Goal: Task Accomplishment & Management: Manage account settings

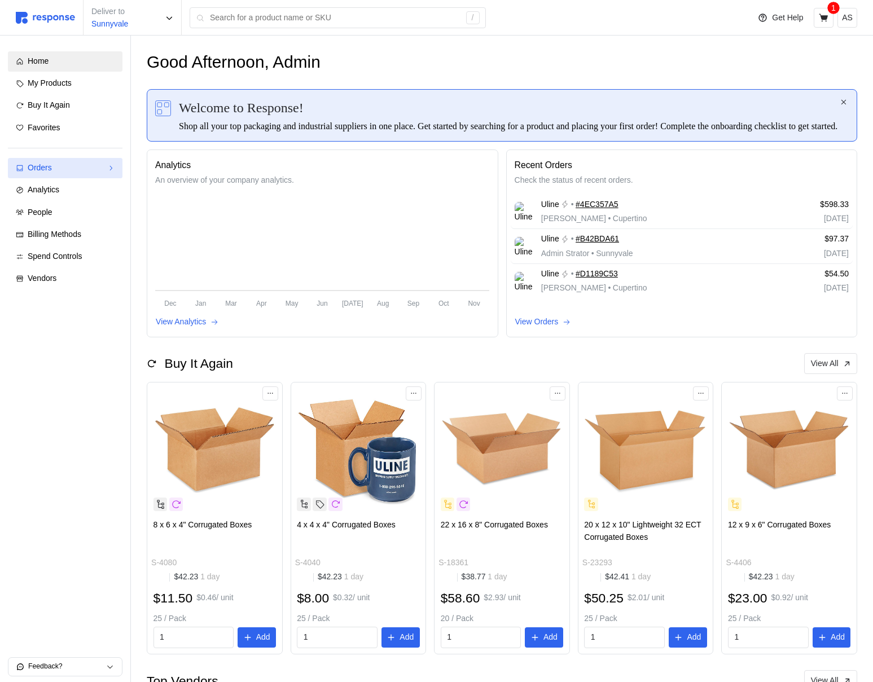
click at [71, 162] on div "Orders" at bounding box center [65, 168] width 75 height 12
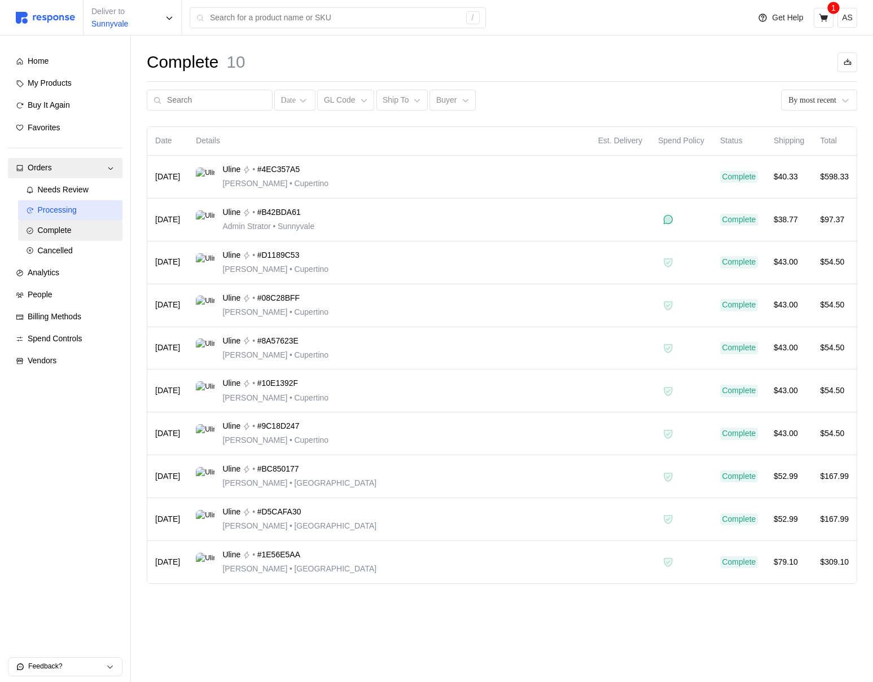
click at [92, 213] on div "Processing" at bounding box center [76, 210] width 77 height 12
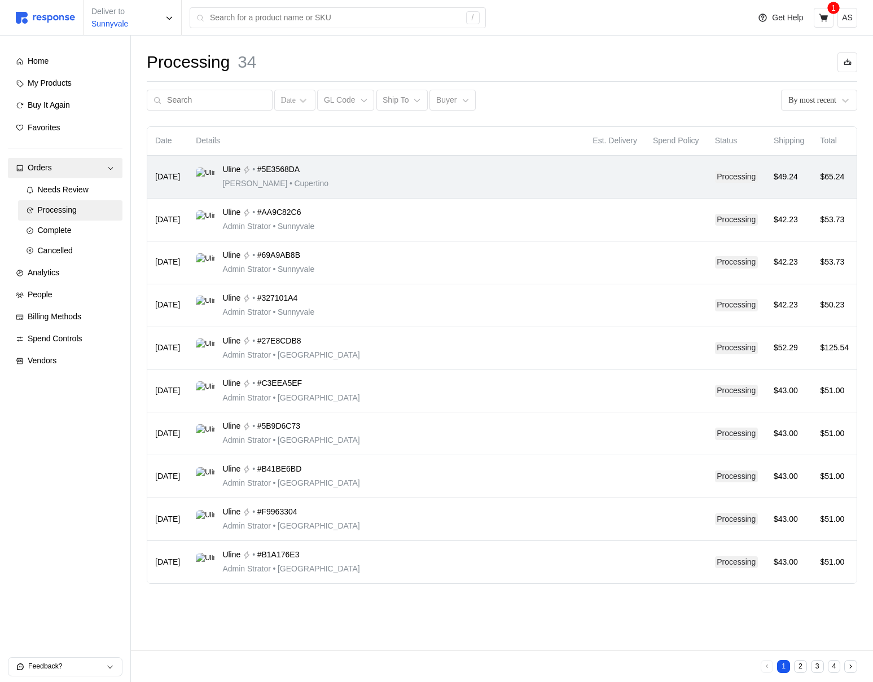
click at [406, 177] on div "Uline • #5E3568DA [PERSON_NAME] • [GEOGRAPHIC_DATA]" at bounding box center [386, 177] width 381 height 27
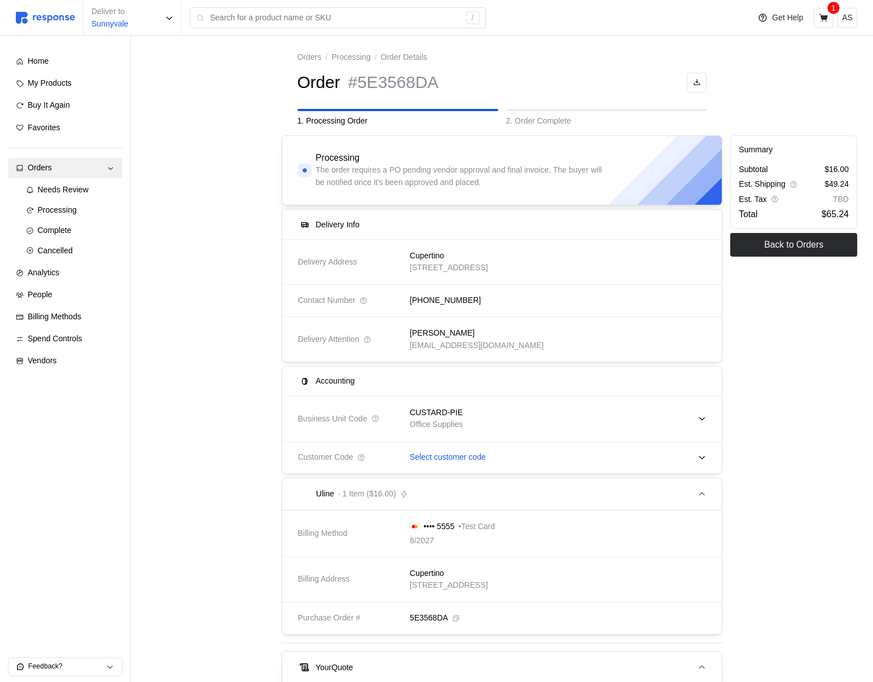
click at [467, 425] on div "CUSTARD-PIE Office Supplies" at bounding box center [554, 419] width 304 height 40
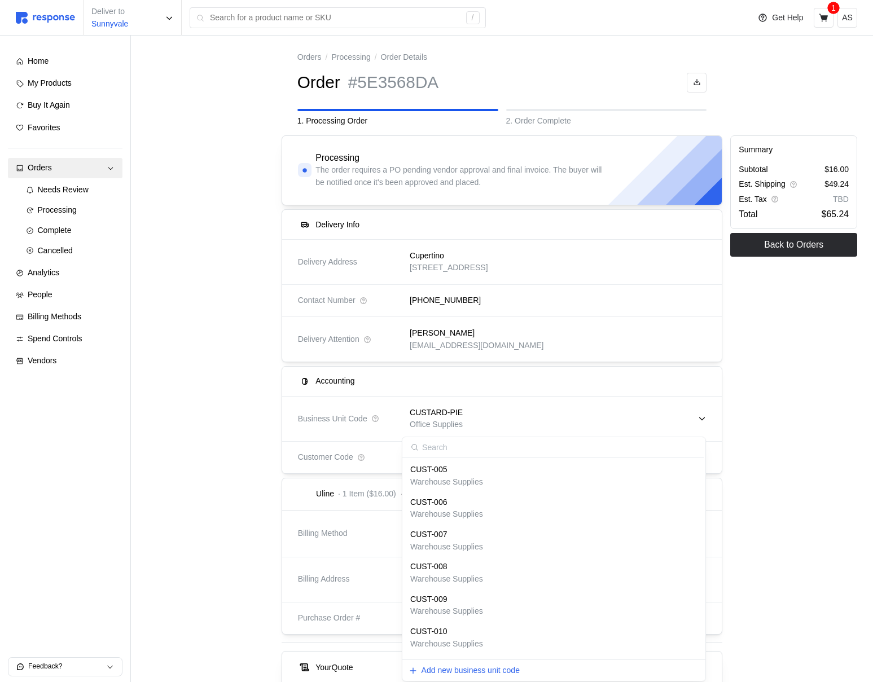
click at [467, 425] on div "CUSTARD-PIE Office Supplies" at bounding box center [554, 419] width 304 height 40
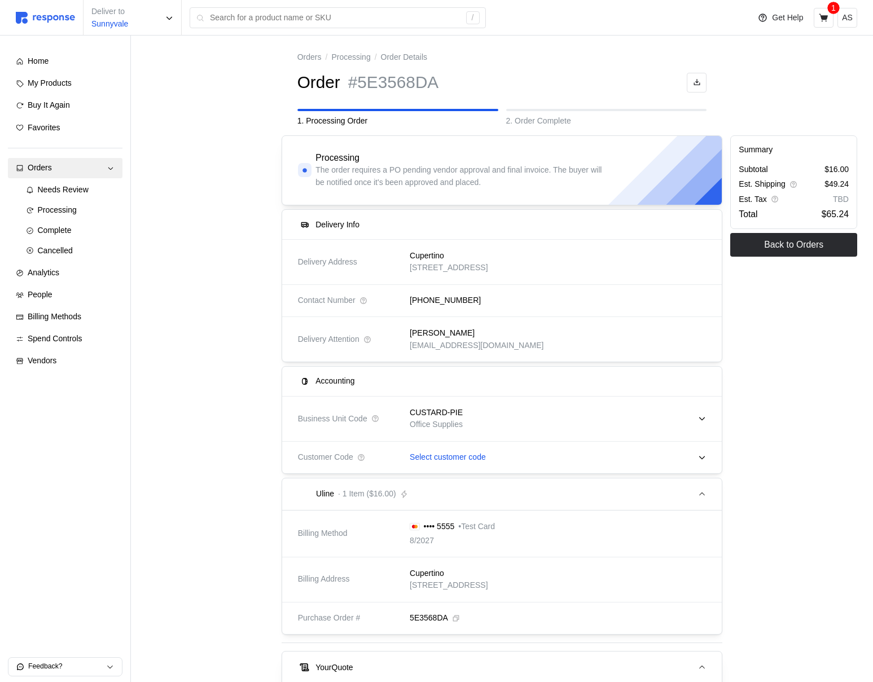
click at [826, 414] on div "Summary Subtotal $16.00 Est. Shipping $49.24 Est. Tax TBD Total $65.24 Back to …" at bounding box center [793, 518] width 135 height 775
click at [611, 462] on div "Select customer code" at bounding box center [554, 458] width 304 height 28
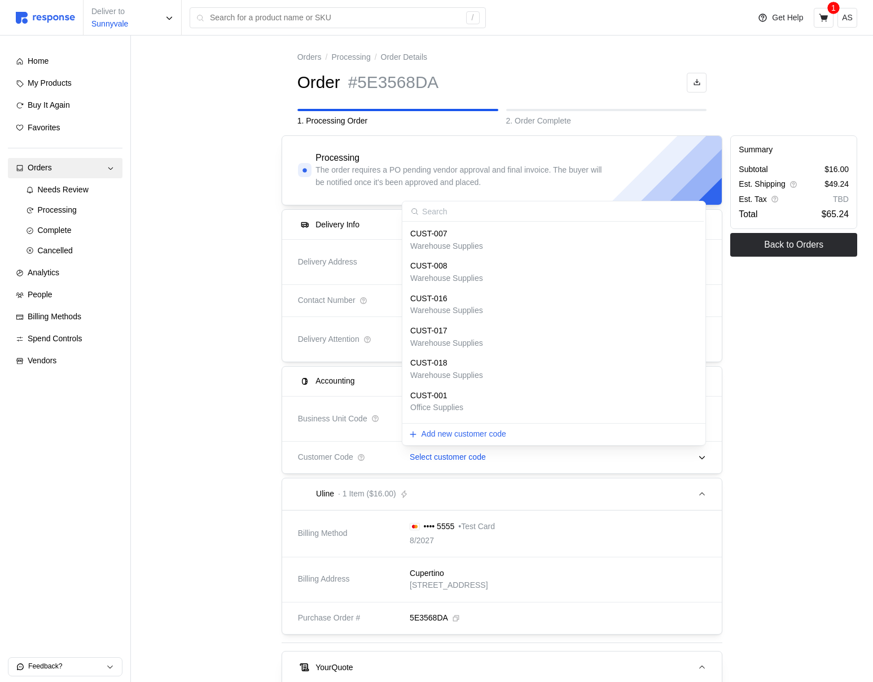
click at [588, 432] on div "Add new customer code" at bounding box center [553, 434] width 303 height 22
click at [477, 440] on p "Add new customer code" at bounding box center [464, 434] width 85 height 12
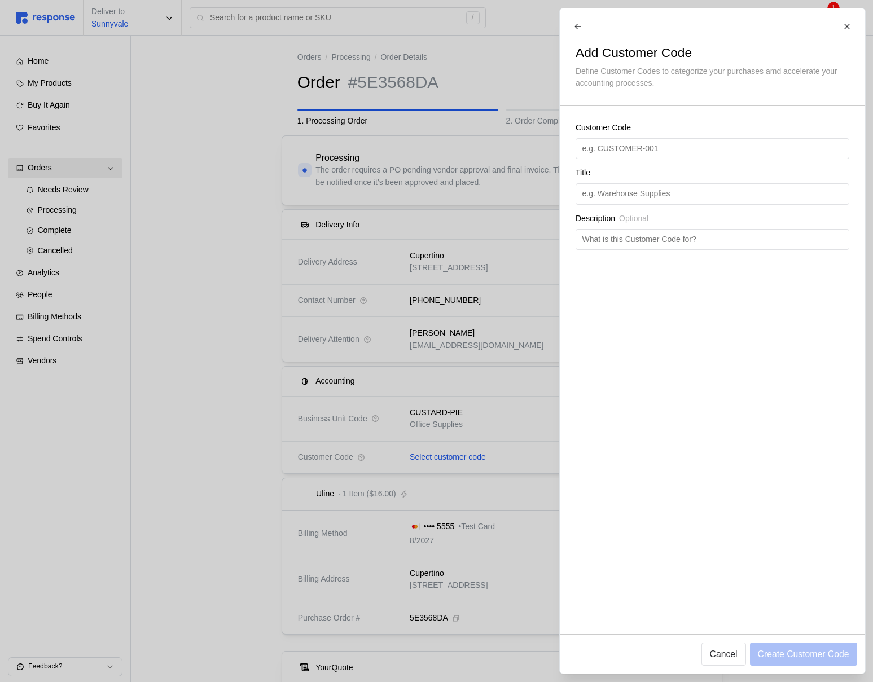
click at [478, 451] on div at bounding box center [436, 341] width 873 height 682
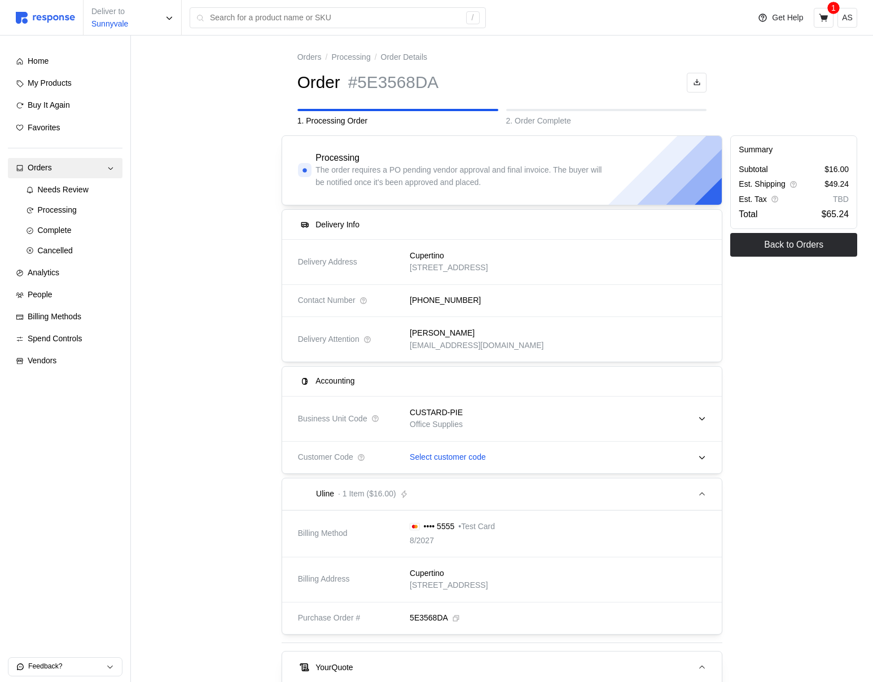
click at [474, 416] on div "CUSTARD-PIE Office Supplies" at bounding box center [554, 419] width 304 height 40
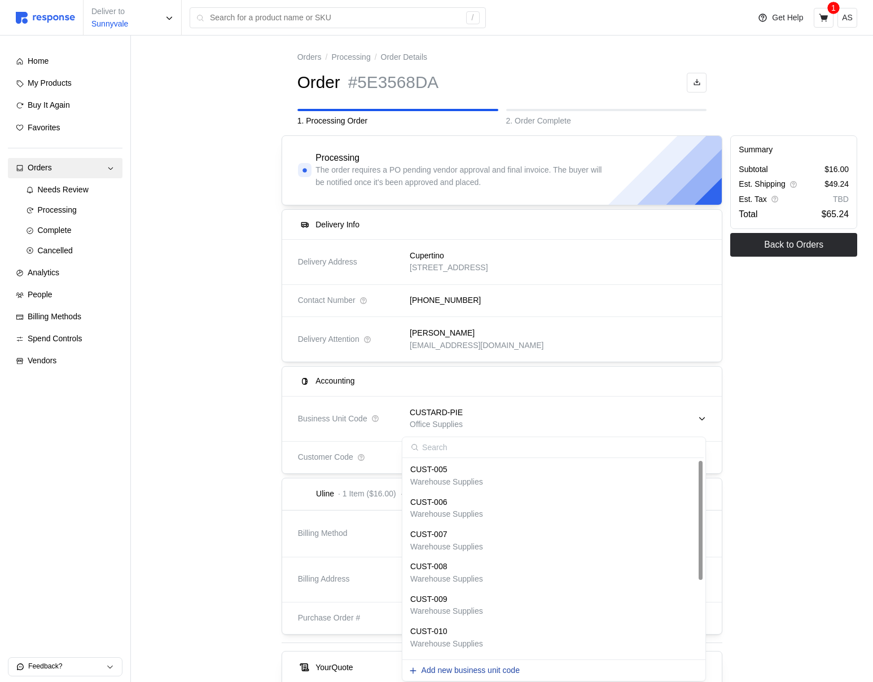
click at [478, 672] on p "Add new business unit code" at bounding box center [471, 671] width 98 height 12
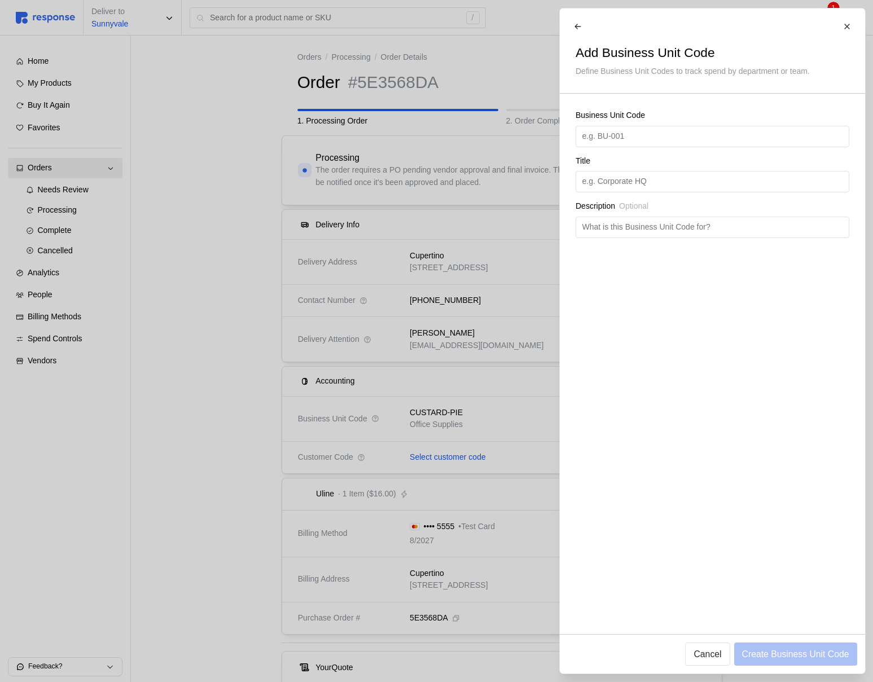
click at [413, 470] on div at bounding box center [436, 341] width 873 height 682
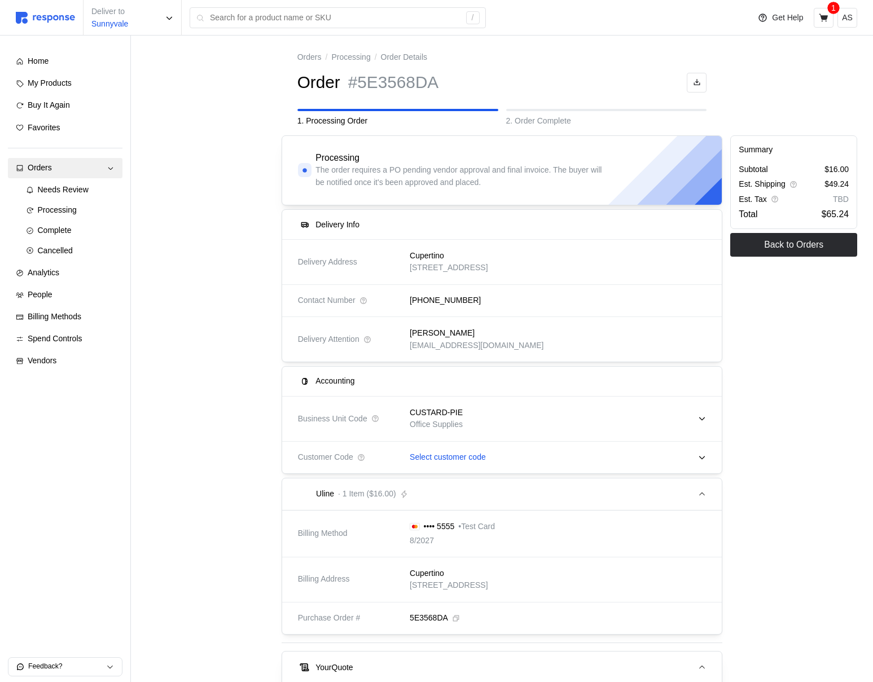
click at [469, 418] on div "CUSTARD-PIE Office Supplies" at bounding box center [554, 419] width 304 height 40
click at [808, 435] on div "Summary Subtotal $16.00 Est. Shipping $49.24 Est. Tax TBD Total $65.24 Back to …" at bounding box center [793, 518] width 135 height 775
click at [76, 341] on span "Spend Controls" at bounding box center [55, 338] width 55 height 9
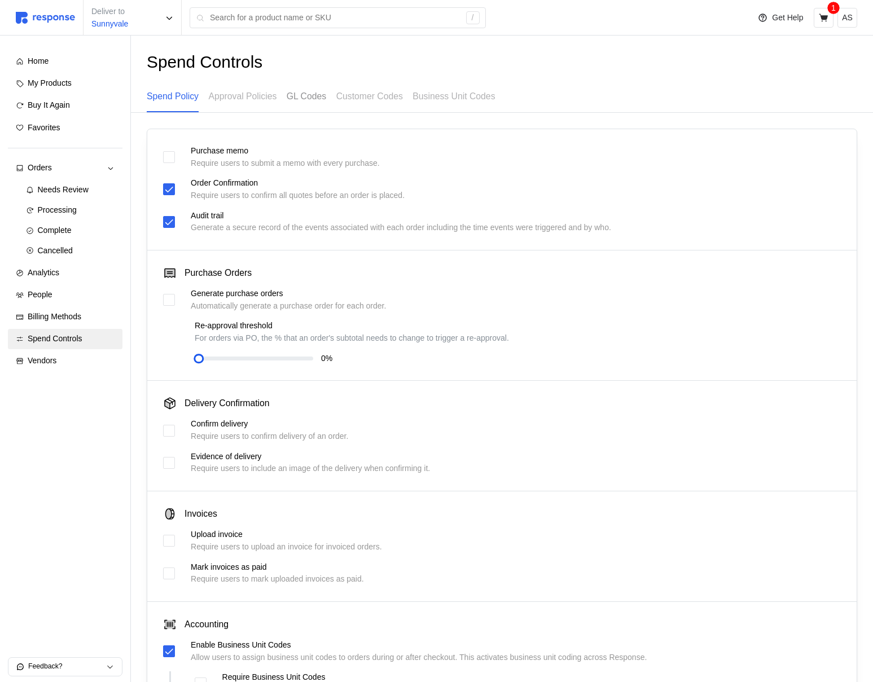
click at [302, 103] on p "GL Codes" at bounding box center [307, 96] width 40 height 14
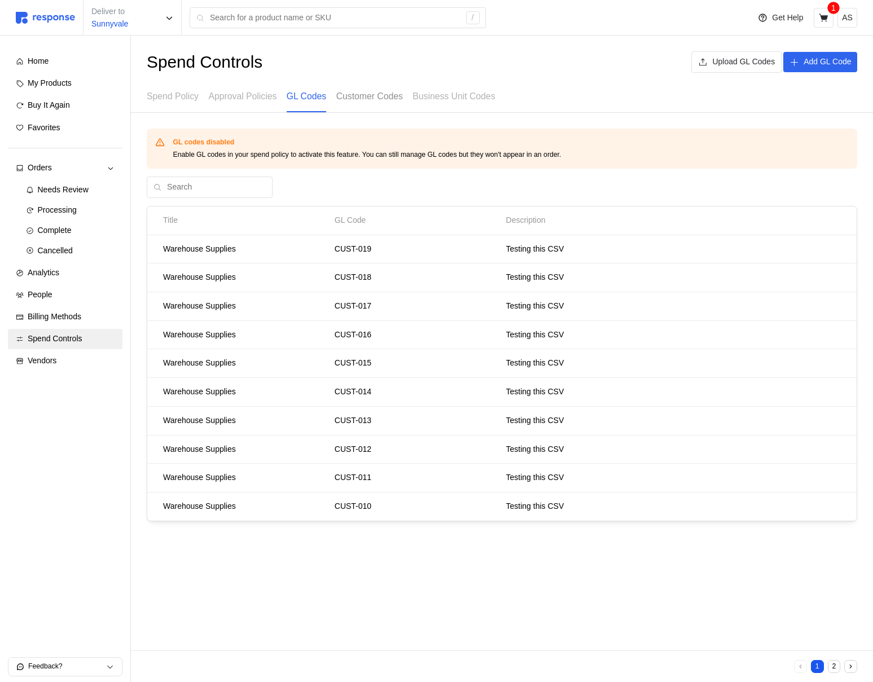
click at [379, 98] on p "Customer Codes" at bounding box center [369, 96] width 67 height 14
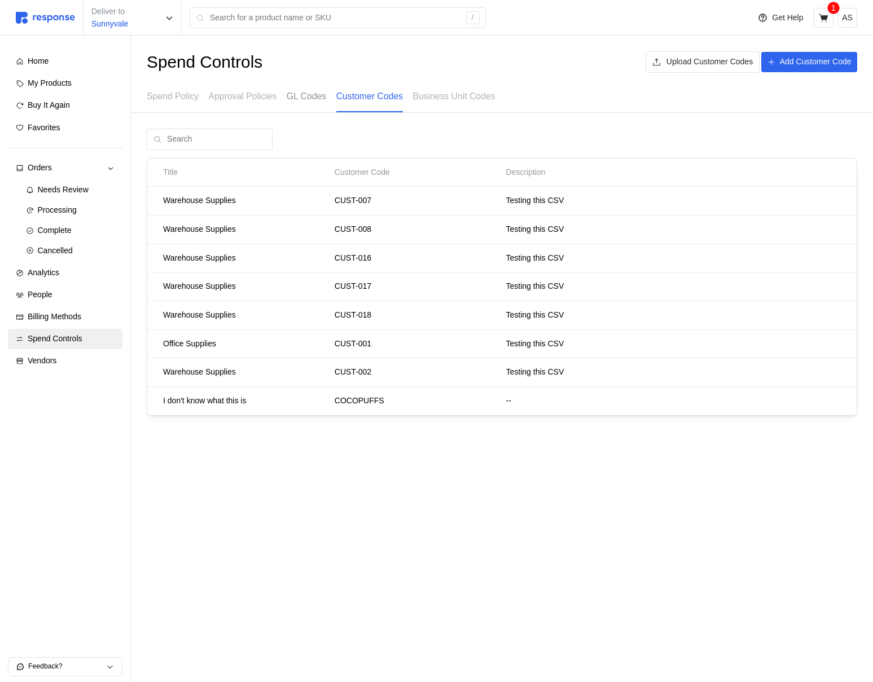
click at [319, 100] on p "GL Codes" at bounding box center [307, 96] width 40 height 14
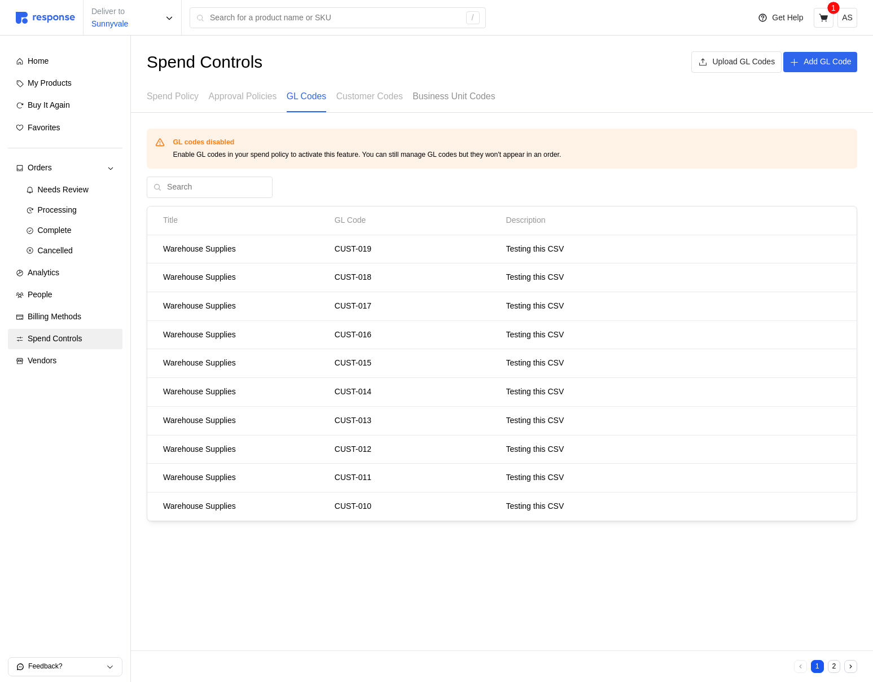
click at [436, 103] on p "Business Unit Codes" at bounding box center [454, 96] width 82 height 14
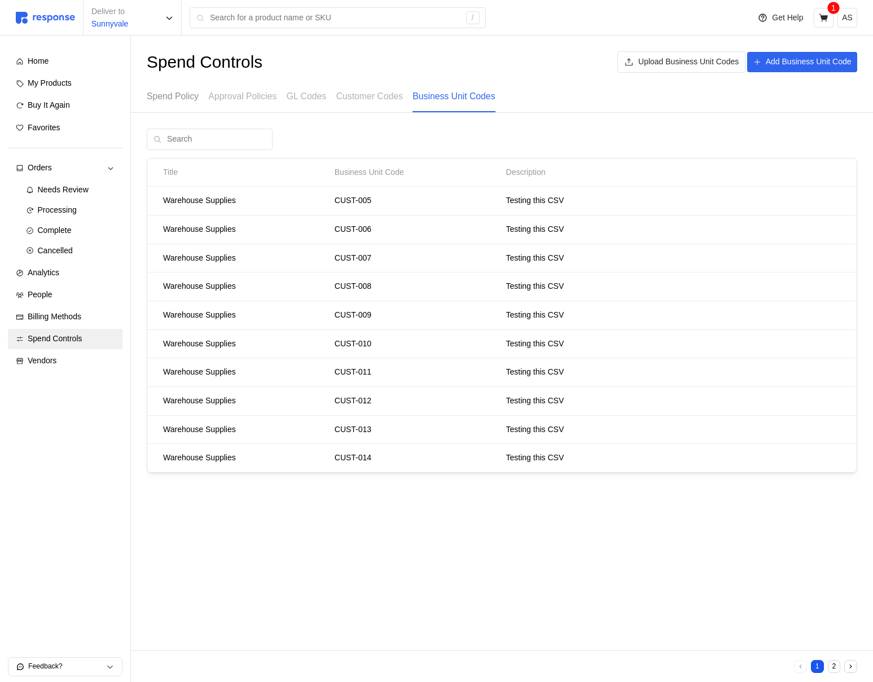
click at [178, 102] on p "Spend Policy" at bounding box center [173, 96] width 52 height 14
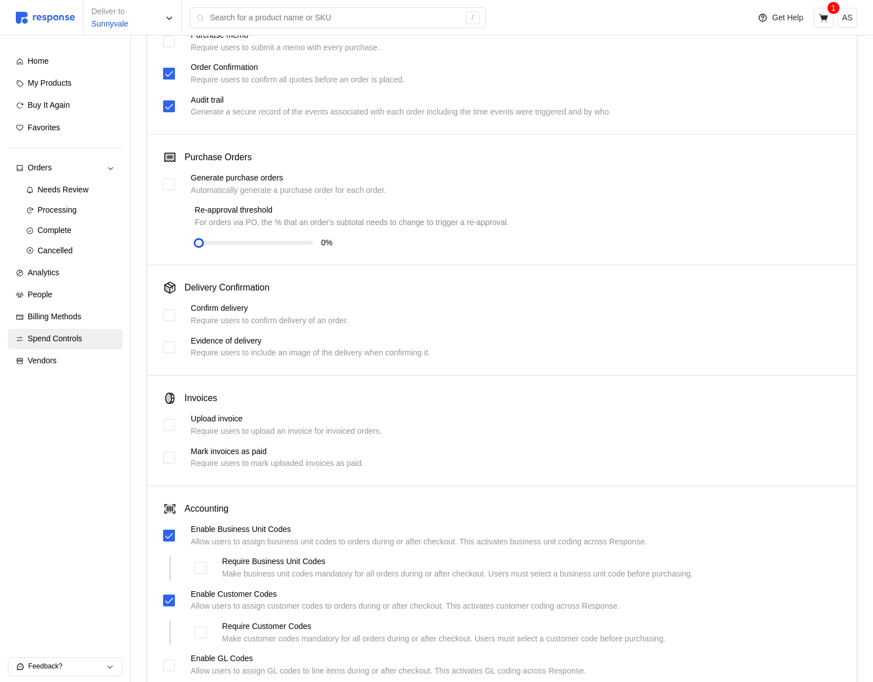
scroll to position [229, 0]
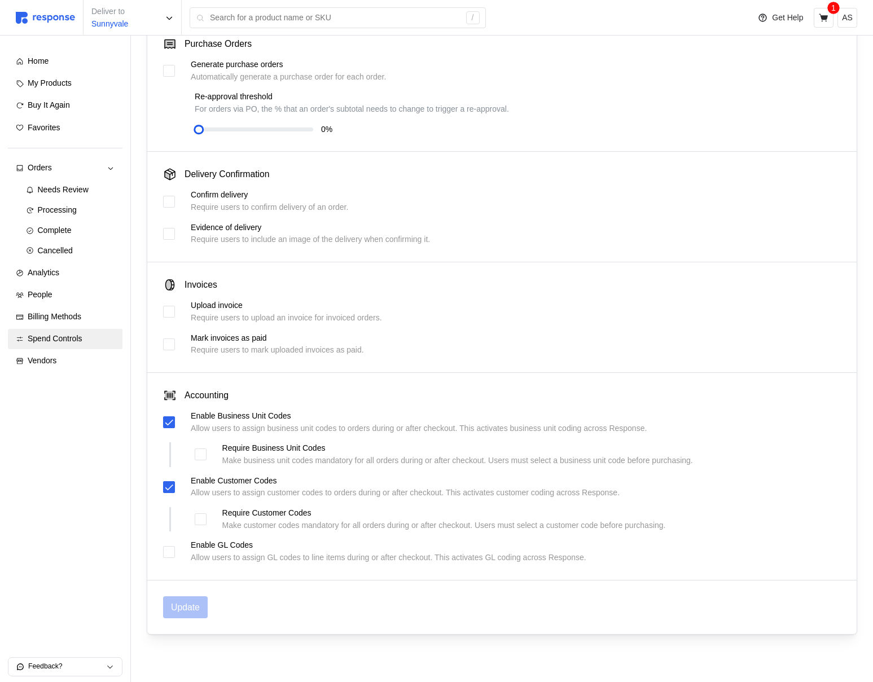
click at [175, 424] on div "Enable Business Unit Codes Allow users to assign business unit codes to orders …" at bounding box center [502, 422] width 678 height 24
click at [170, 424] on icon at bounding box center [169, 423] width 10 height 10
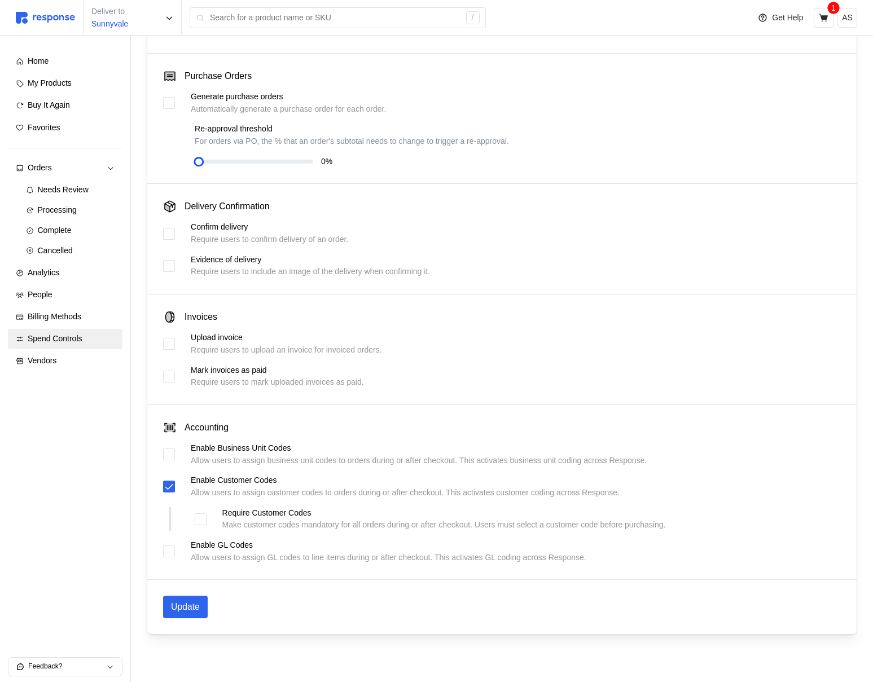
click at [161, 490] on div "Accounting Enable Business Unit Codes Allow users to assign business unit codes…" at bounding box center [501, 493] width 709 height 176
click at [173, 485] on icon at bounding box center [169, 487] width 10 height 10
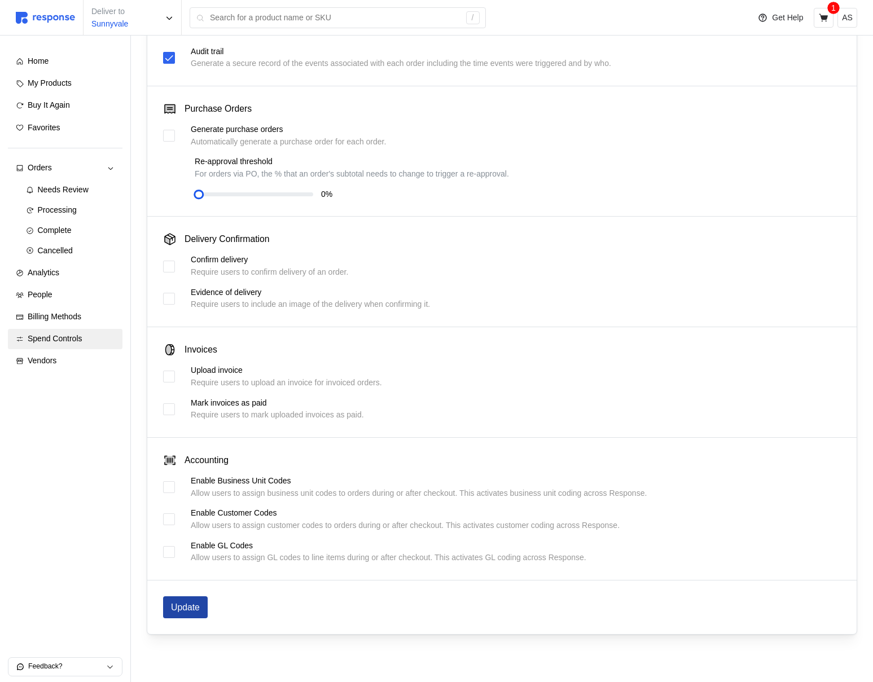
click at [184, 614] on p "Update" at bounding box center [185, 607] width 29 height 14
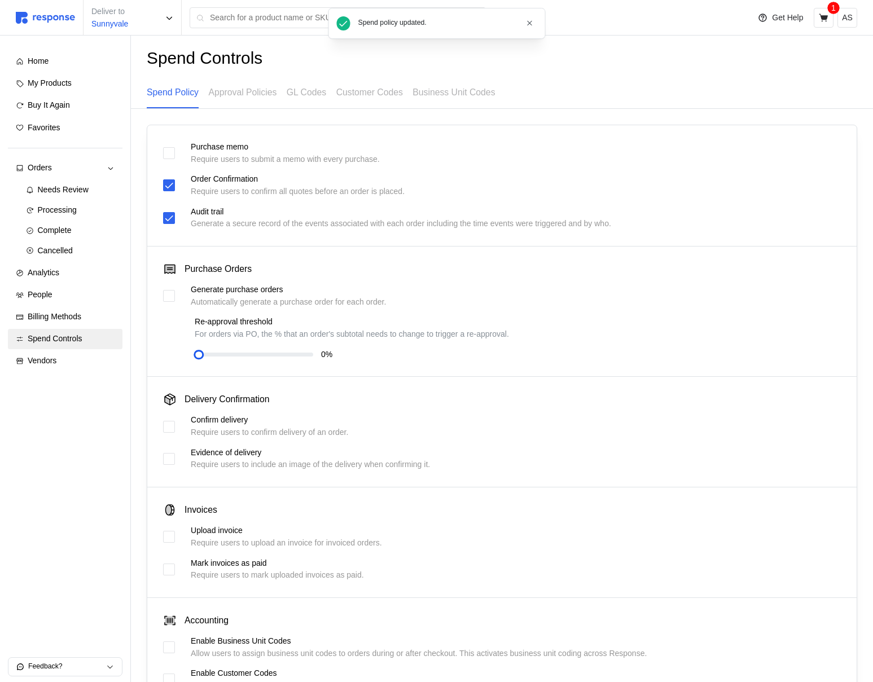
scroll to position [0, 0]
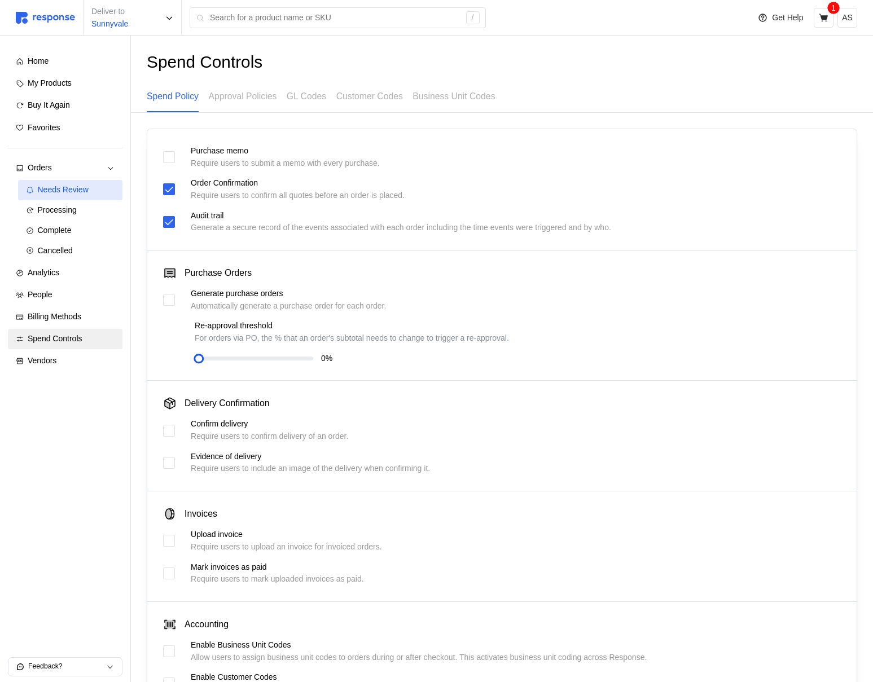
click at [84, 199] on link "Needs Review" at bounding box center [70, 190] width 105 height 20
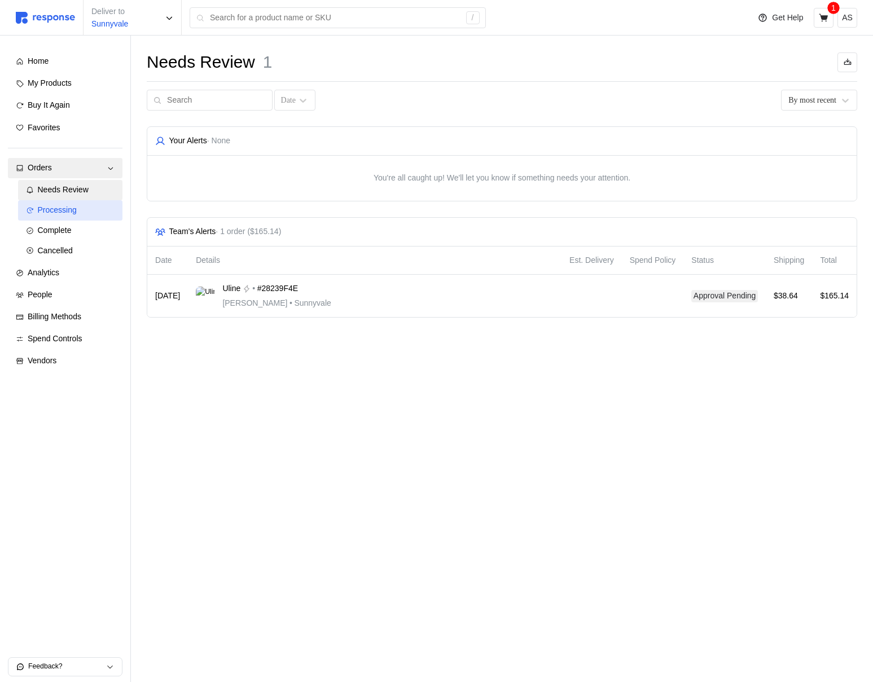
click at [85, 211] on div "Processing" at bounding box center [76, 210] width 77 height 12
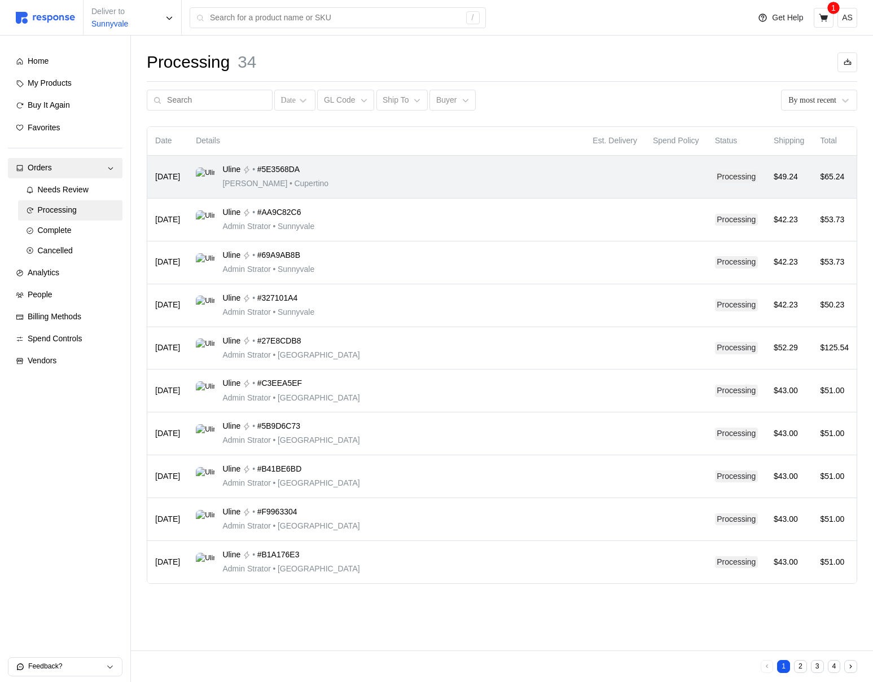
click at [368, 188] on div "Uline • #5E3568DA [PERSON_NAME] • [GEOGRAPHIC_DATA]" at bounding box center [386, 177] width 381 height 27
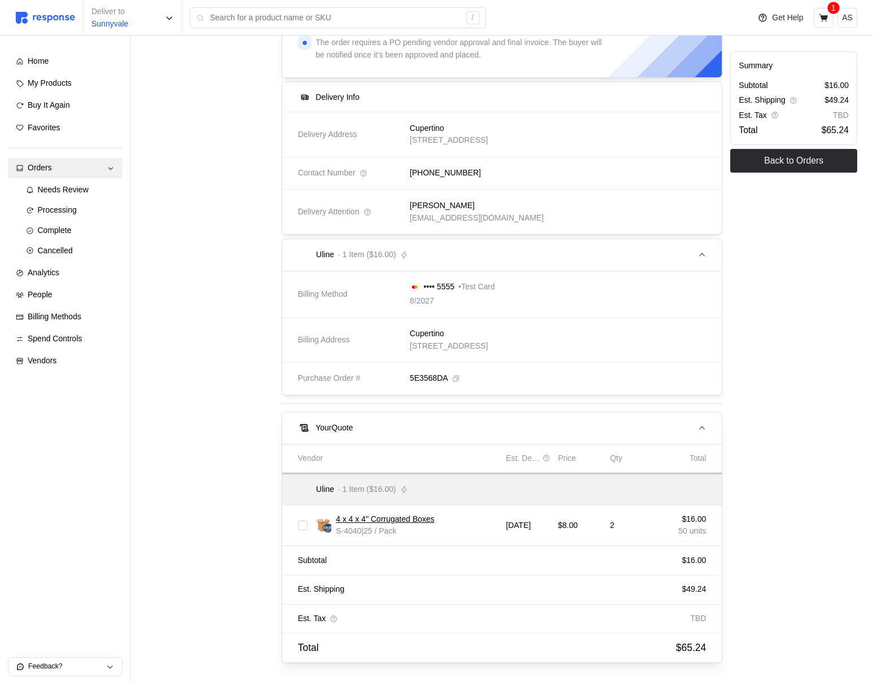
scroll to position [172, 0]
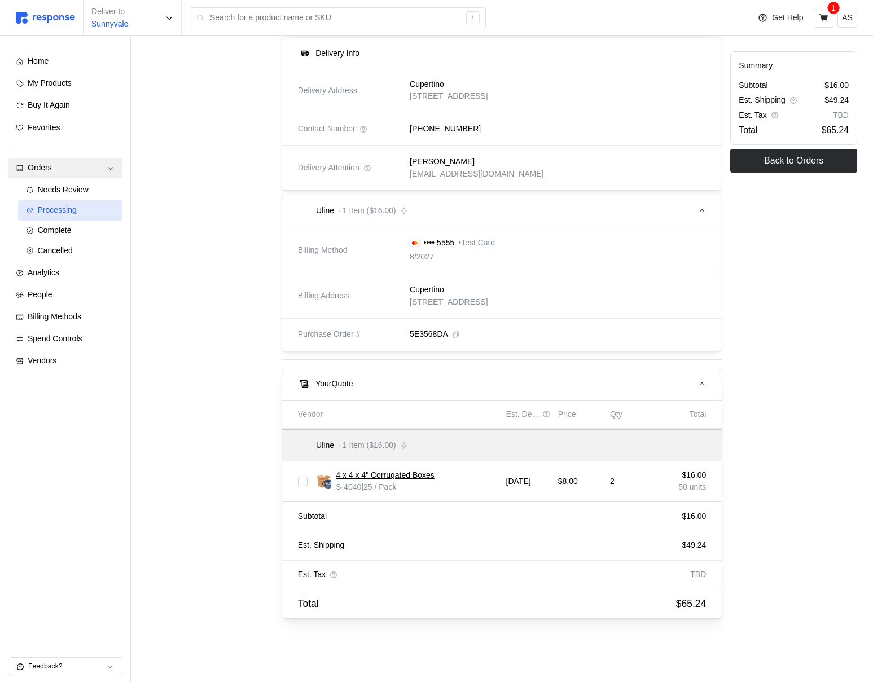
click at [78, 208] on div "Processing" at bounding box center [76, 210] width 77 height 12
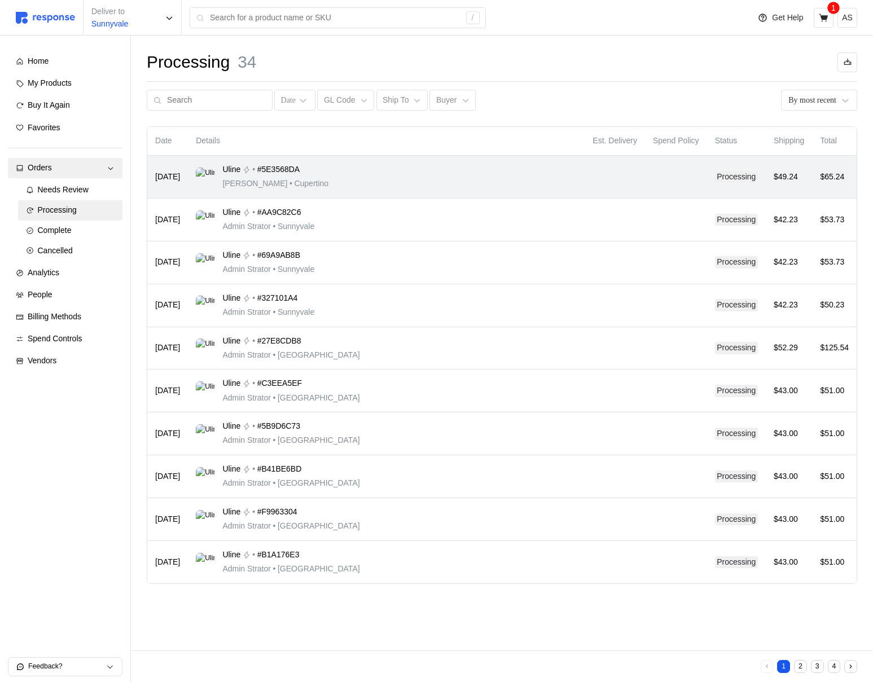
click at [463, 175] on div "Uline • #5E3568DA [PERSON_NAME] • [GEOGRAPHIC_DATA]" at bounding box center [386, 177] width 381 height 27
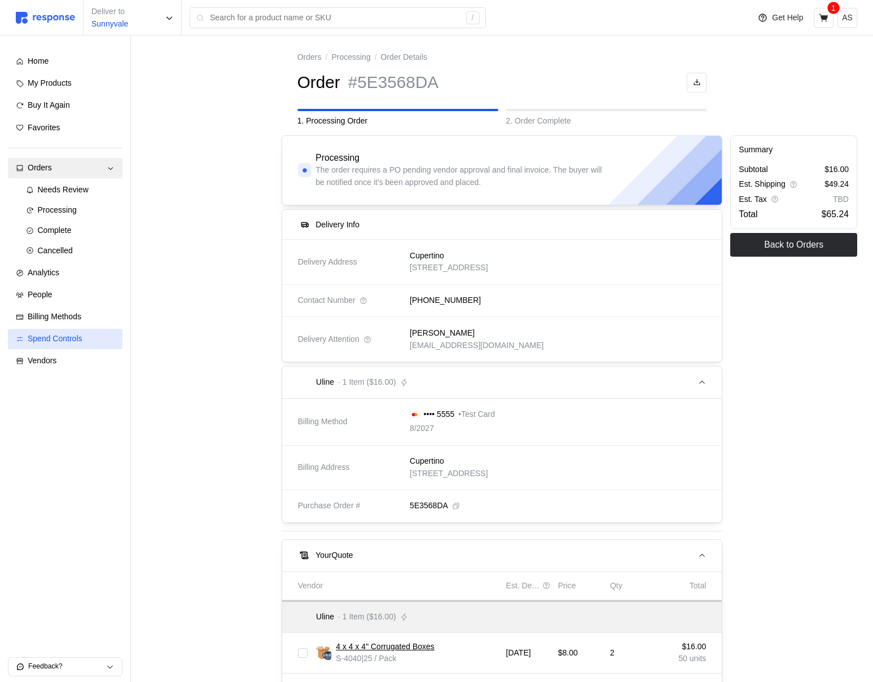
click at [80, 338] on span "Spend Controls" at bounding box center [55, 338] width 55 height 9
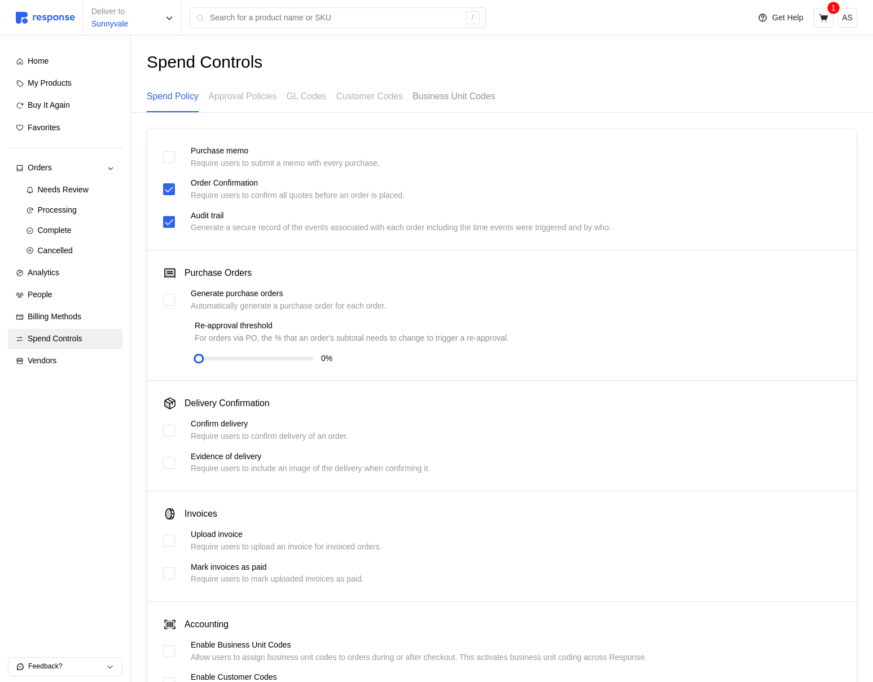
click at [465, 99] on p "Business Unit Codes" at bounding box center [454, 96] width 82 height 14
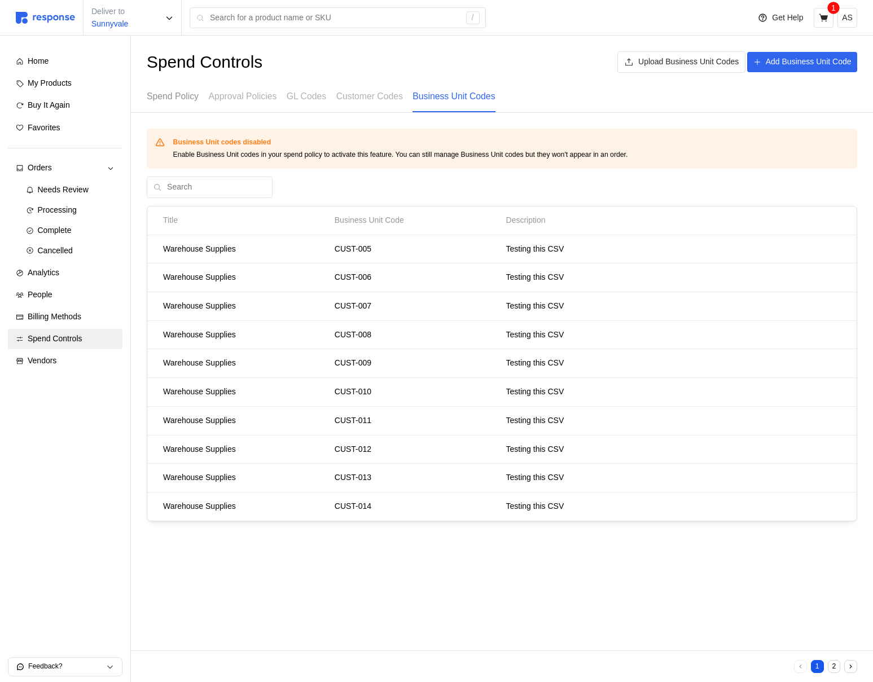
click at [169, 97] on p "Spend Policy" at bounding box center [173, 96] width 52 height 14
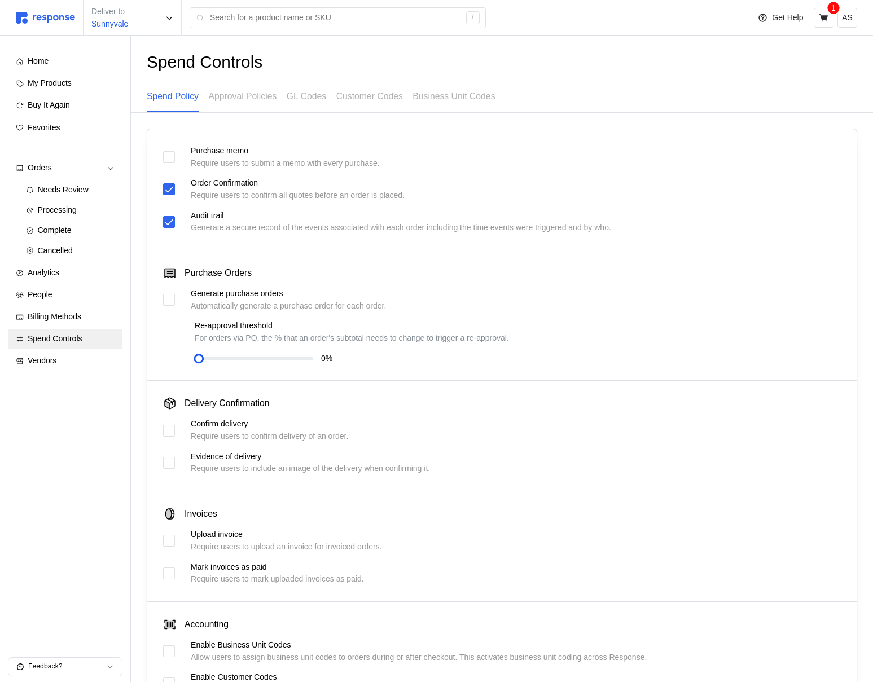
scroll to position [164, 0]
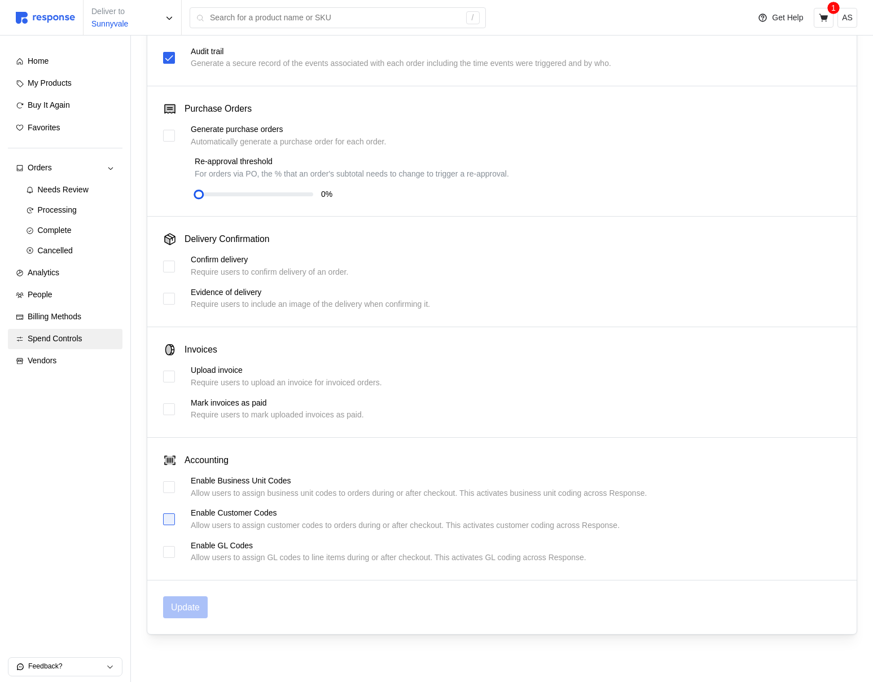
click at [170, 519] on div at bounding box center [169, 520] width 12 height 12
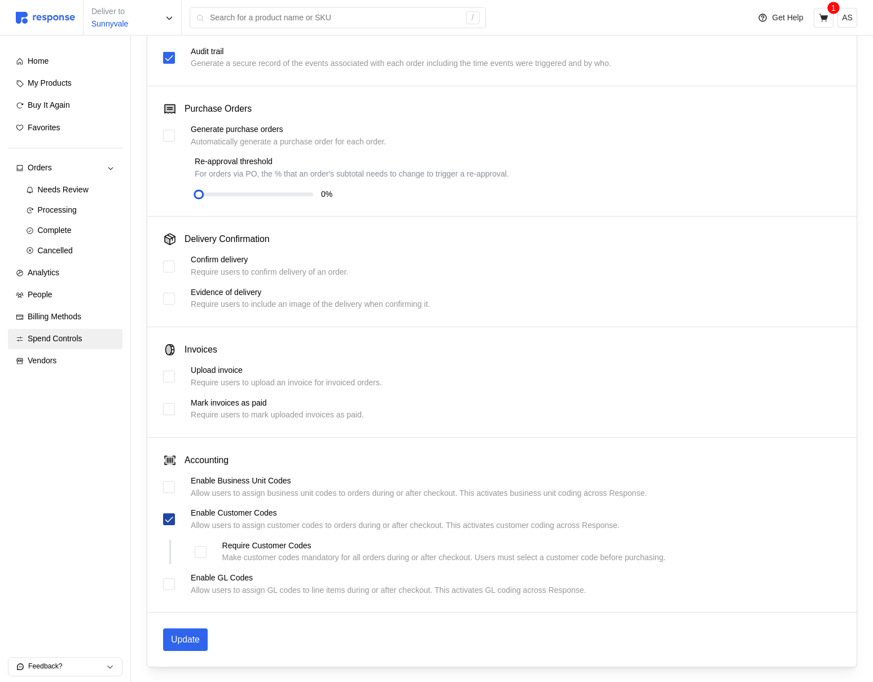
click at [170, 519] on icon at bounding box center [169, 520] width 8 height 6
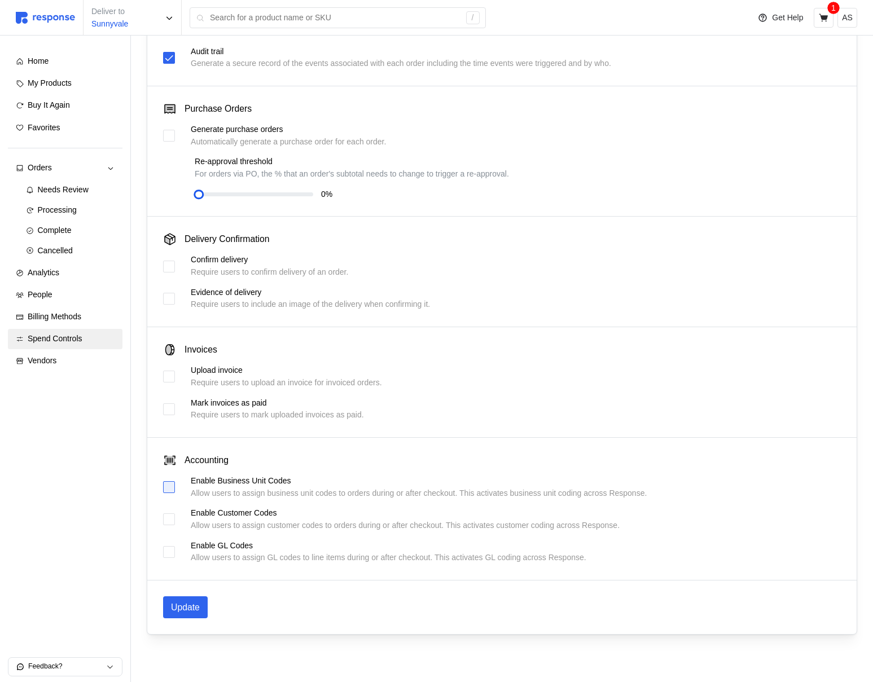
click at [170, 489] on div at bounding box center [169, 487] width 12 height 12
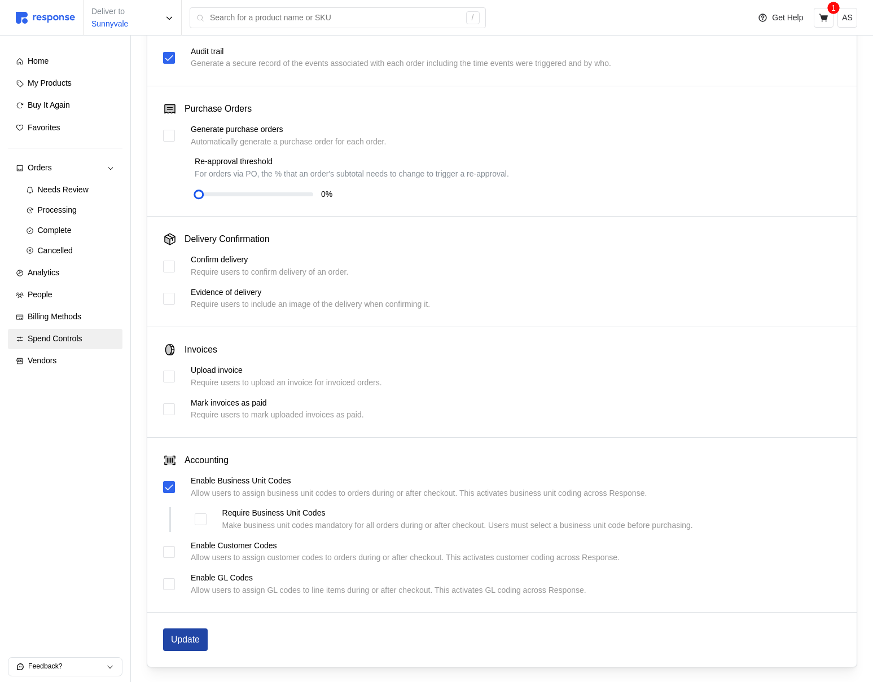
click at [191, 646] on p "Update" at bounding box center [185, 640] width 29 height 14
click at [89, 208] on div "Processing" at bounding box center [76, 210] width 77 height 12
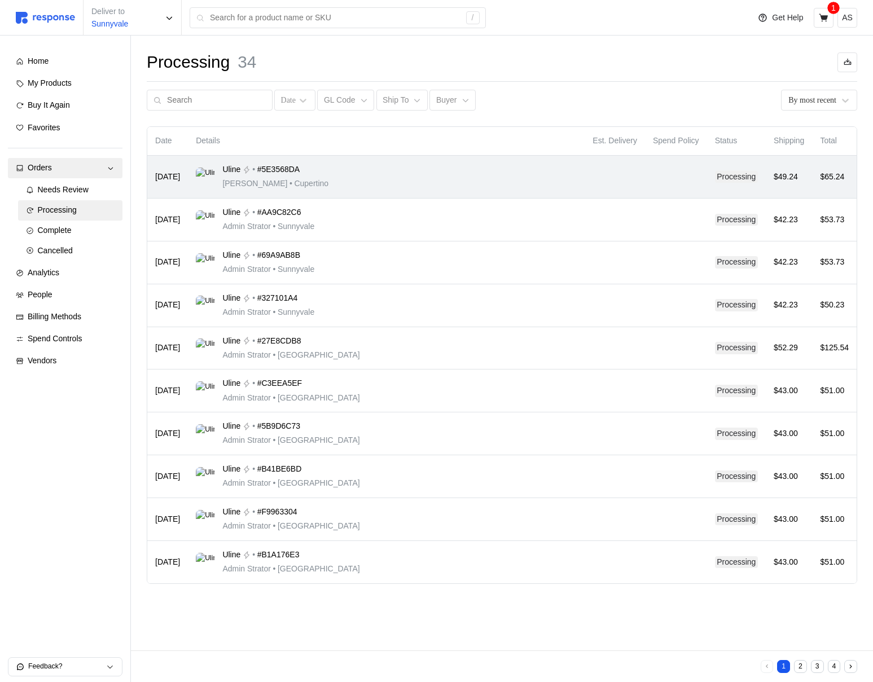
click at [424, 177] on div "Uline • #5E3568DA [PERSON_NAME] • [GEOGRAPHIC_DATA]" at bounding box center [386, 177] width 381 height 27
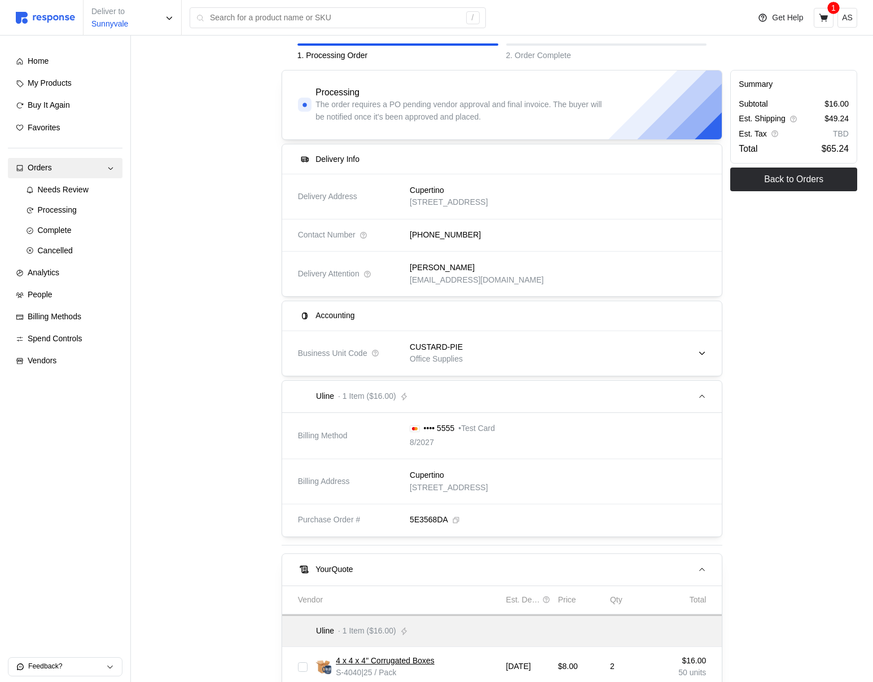
scroll to position [68, 0]
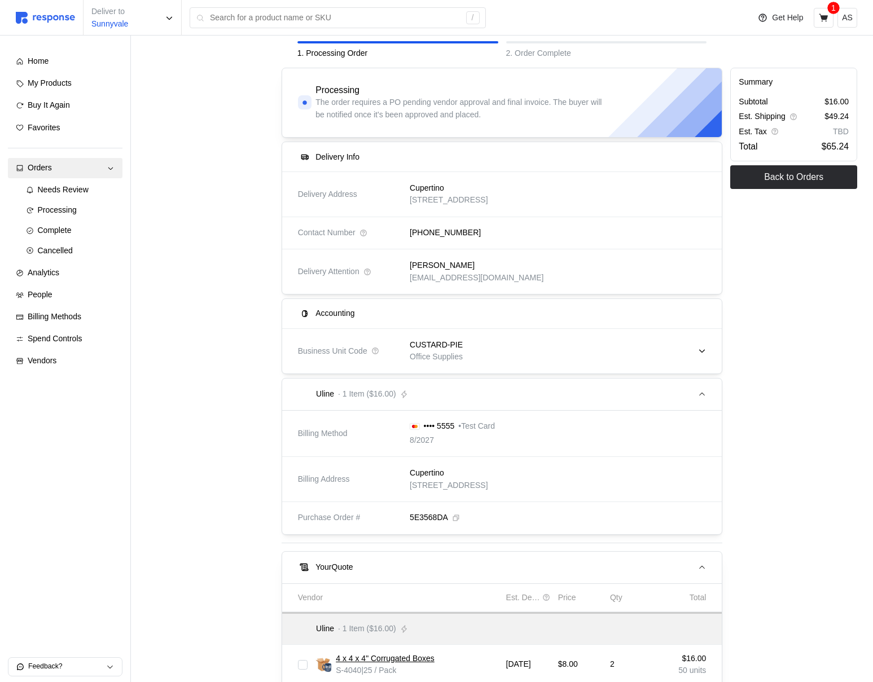
click at [613, 352] on div "CUSTARD-PIE Office Supplies" at bounding box center [554, 351] width 304 height 40
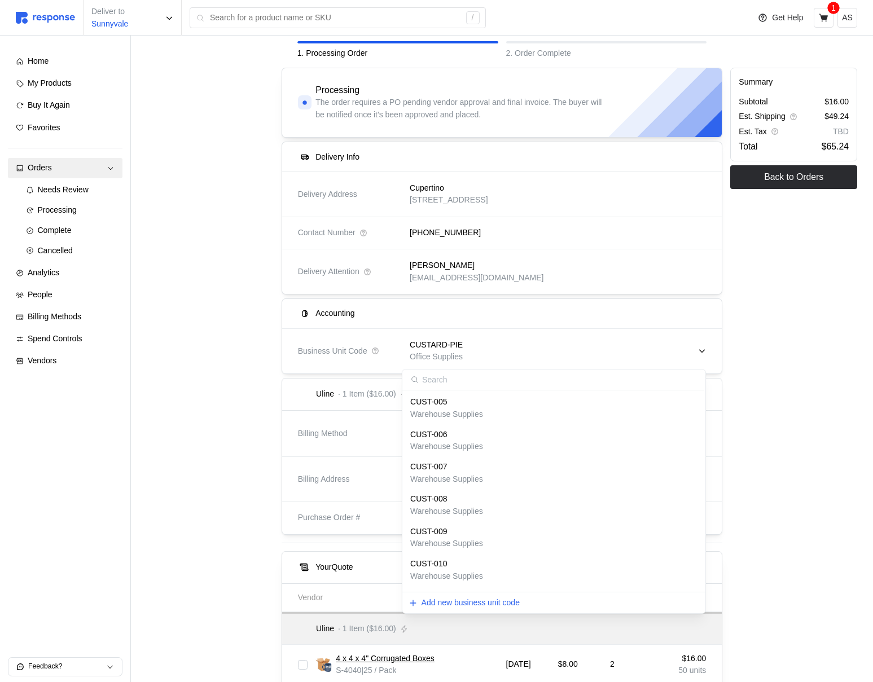
click at [612, 352] on div "CUSTARD-PIE Office Supplies" at bounding box center [554, 351] width 304 height 40
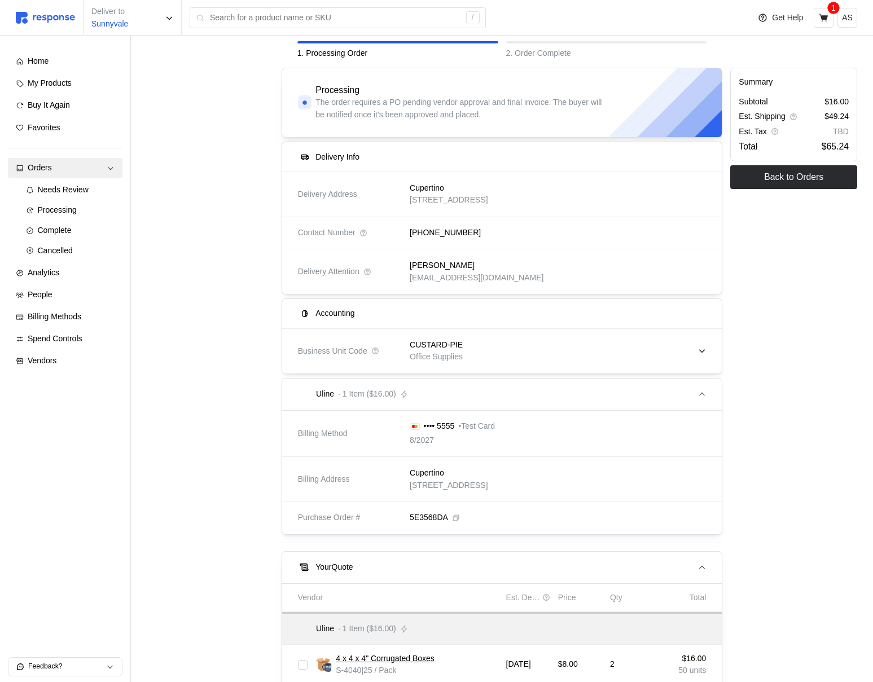
click at [613, 352] on div "CUSTARD-PIE Office Supplies" at bounding box center [554, 351] width 304 height 40
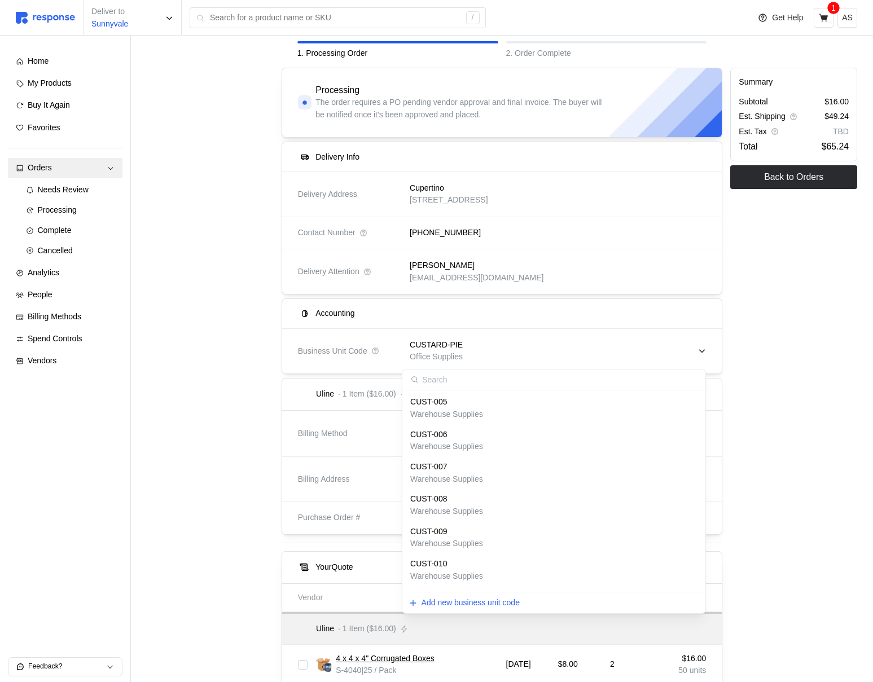
click at [613, 352] on div "CUSTARD-PIE Office Supplies" at bounding box center [554, 351] width 304 height 40
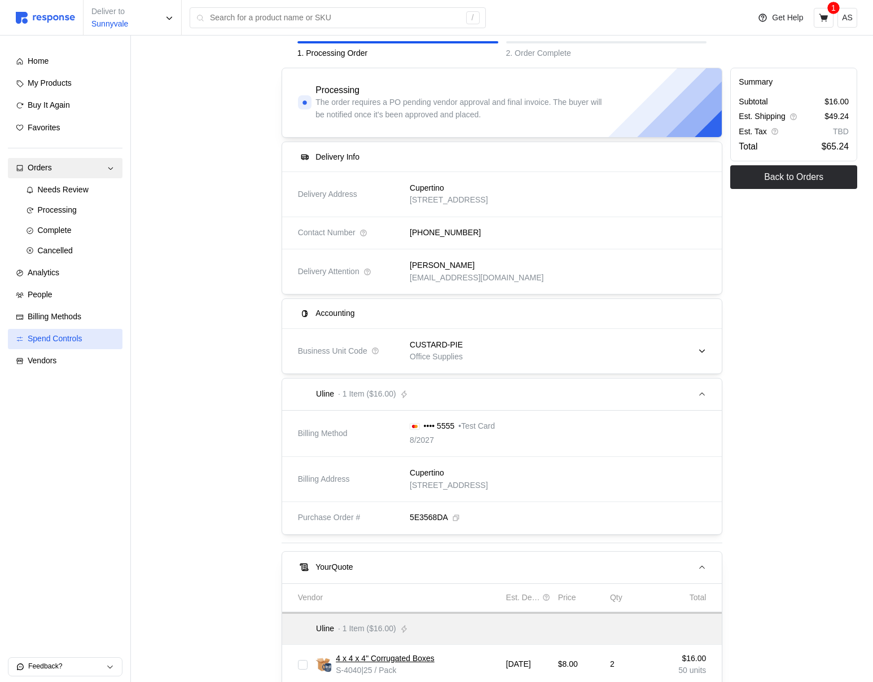
click at [49, 341] on span "Spend Controls" at bounding box center [55, 338] width 55 height 9
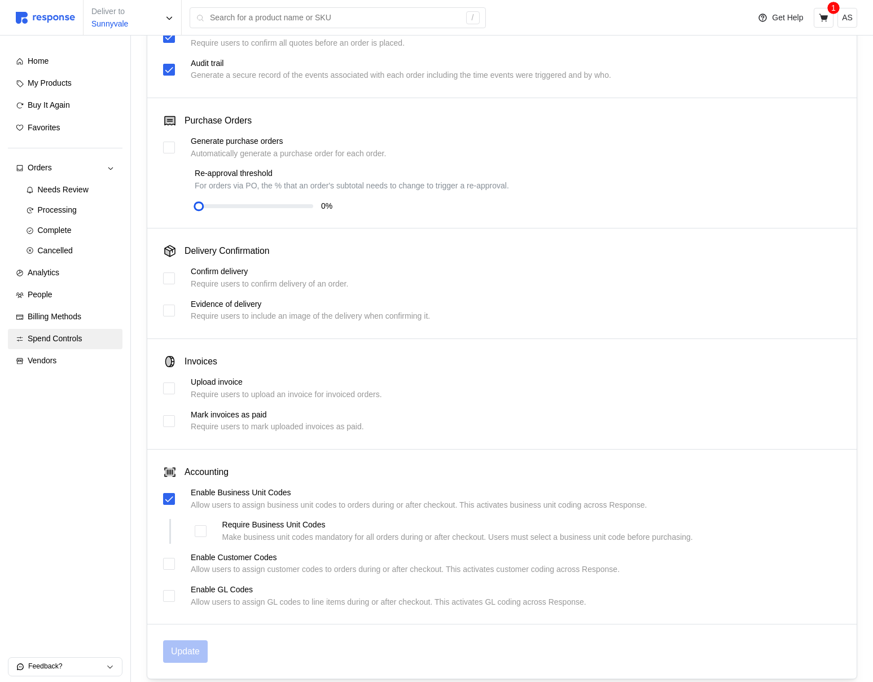
scroll to position [197, 0]
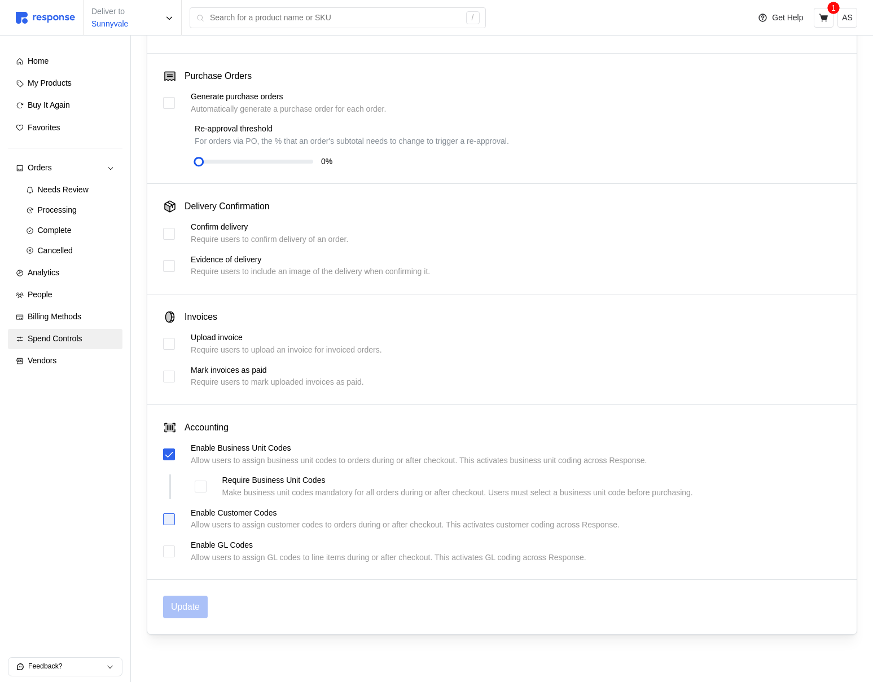
click at [168, 523] on div at bounding box center [169, 520] width 12 height 12
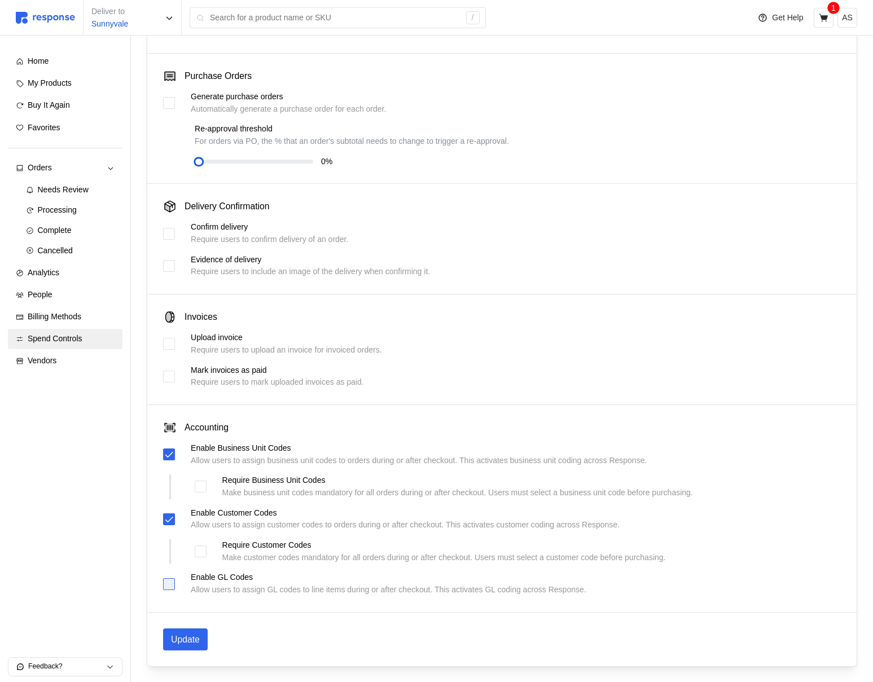
click at [174, 589] on div at bounding box center [169, 584] width 12 height 12
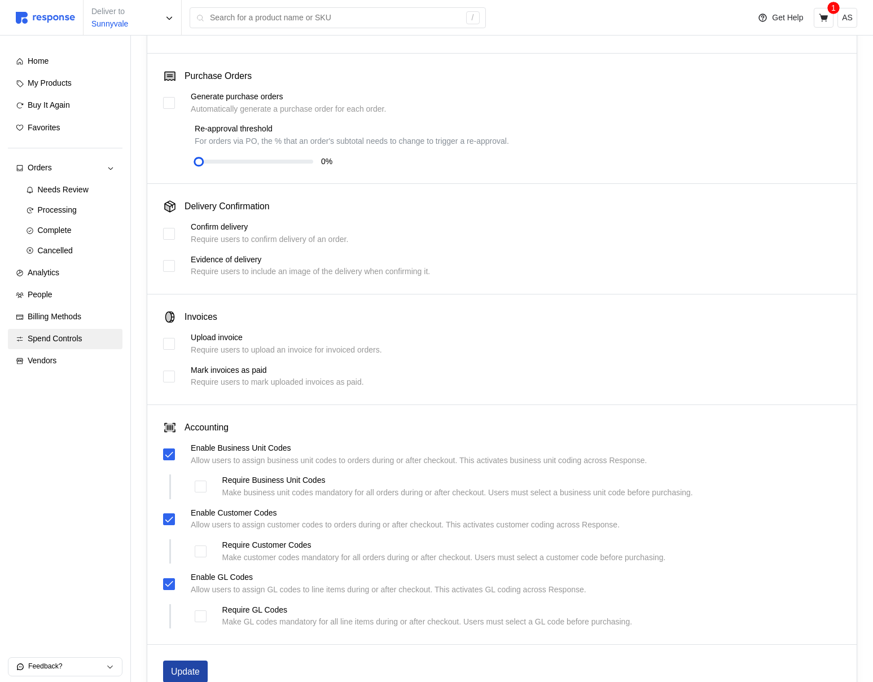
click at [191, 670] on p "Update" at bounding box center [185, 672] width 29 height 14
click at [828, 20] on icon at bounding box center [824, 18] width 10 height 10
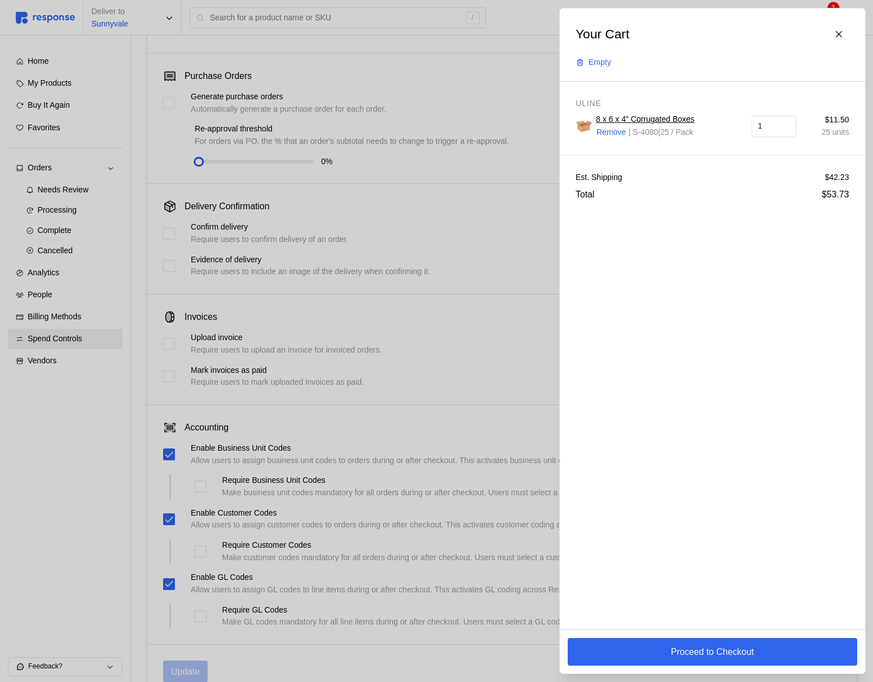
click at [463, 324] on div at bounding box center [436, 341] width 873 height 682
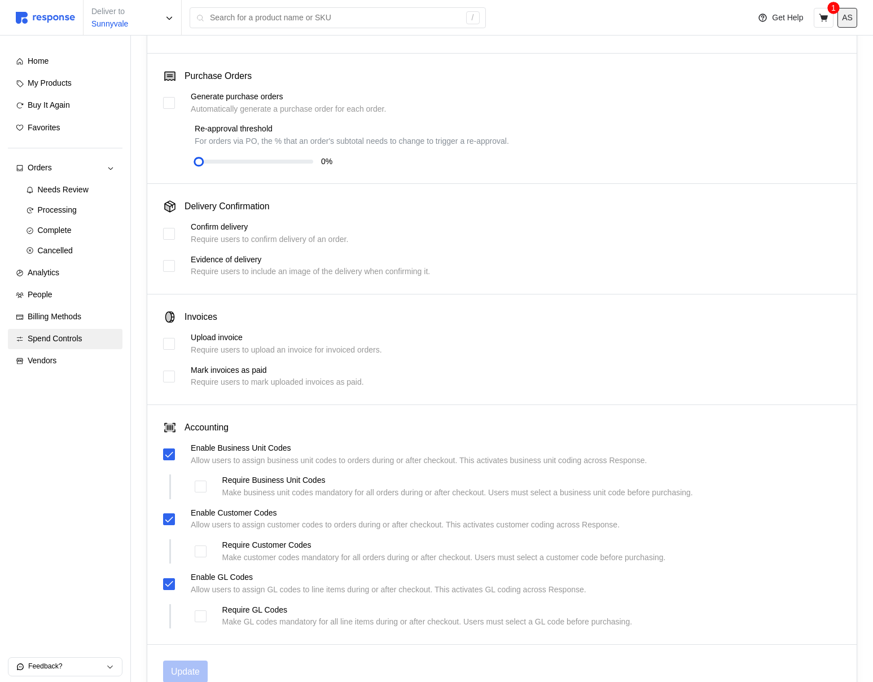
click at [842, 19] on p "AS" at bounding box center [847, 18] width 11 height 12
click at [804, 57] on button "Logout" at bounding box center [808, 65] width 90 height 20
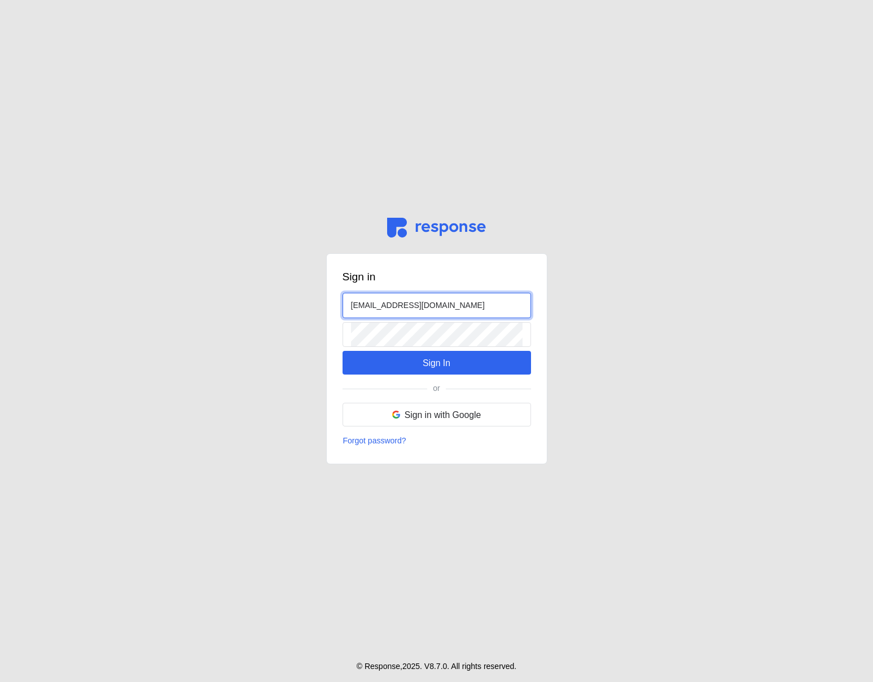
click at [374, 305] on input "[EMAIL_ADDRESS][DOMAIN_NAME]" at bounding box center [437, 305] width 172 height 24
type input "[EMAIL_ADDRESS][DOMAIN_NAME]"
